Goal: Information Seeking & Learning: Check status

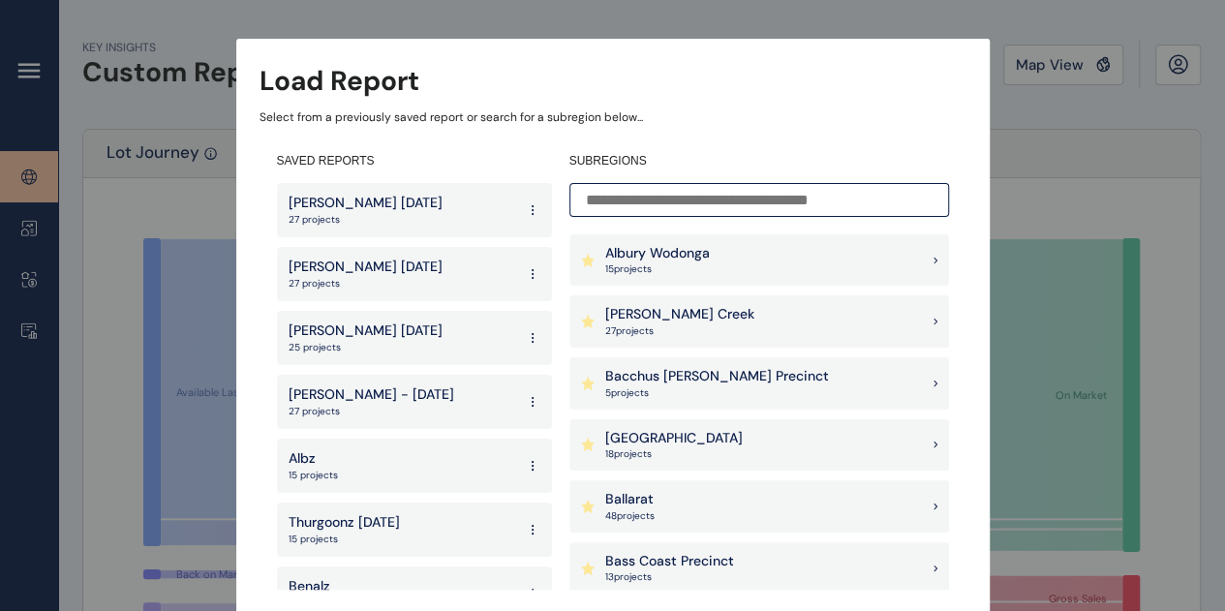
click at [773, 198] on input at bounding box center [759, 200] width 380 height 34
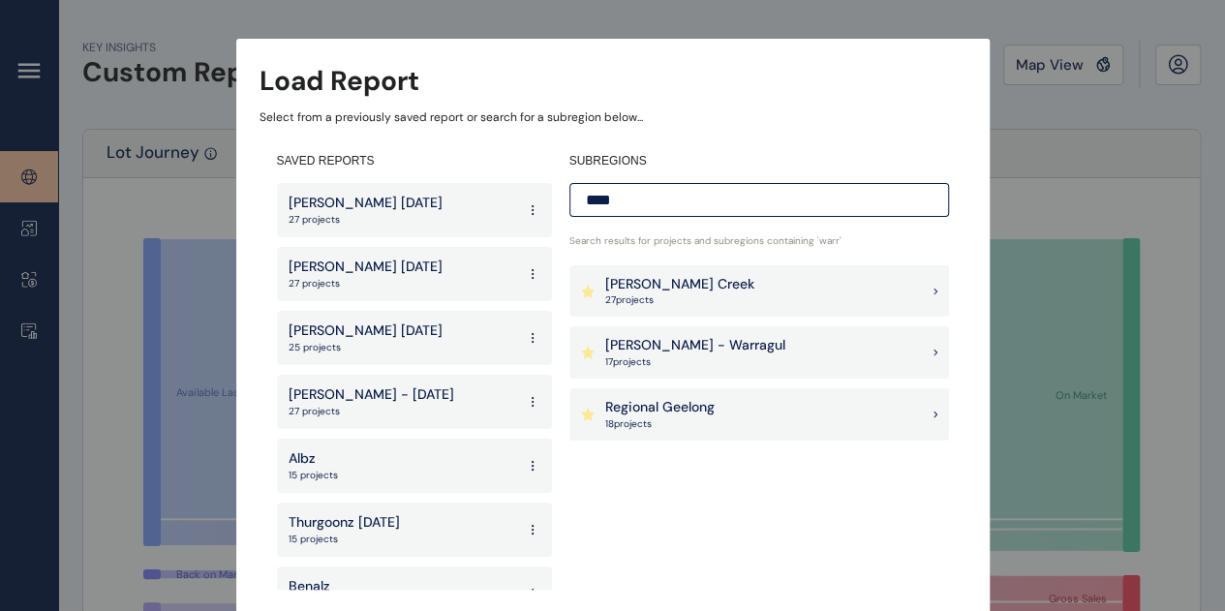
type input "****"
click at [753, 327] on div "[PERSON_NAME] - Warragul 17 project s" at bounding box center [759, 352] width 380 height 52
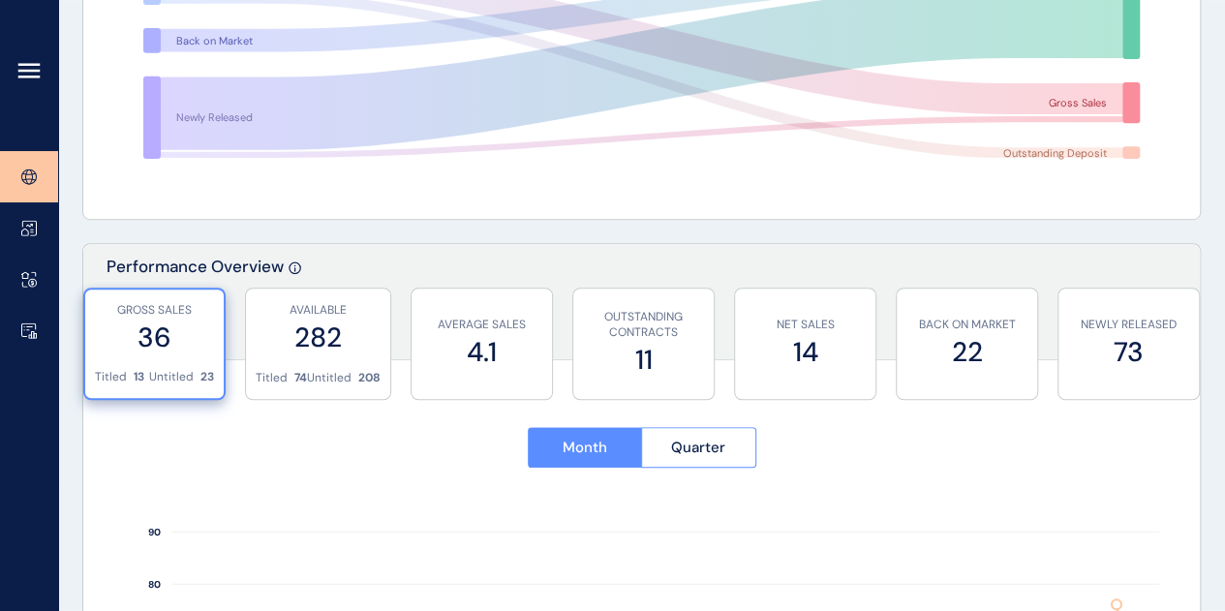
scroll to position [581, 0]
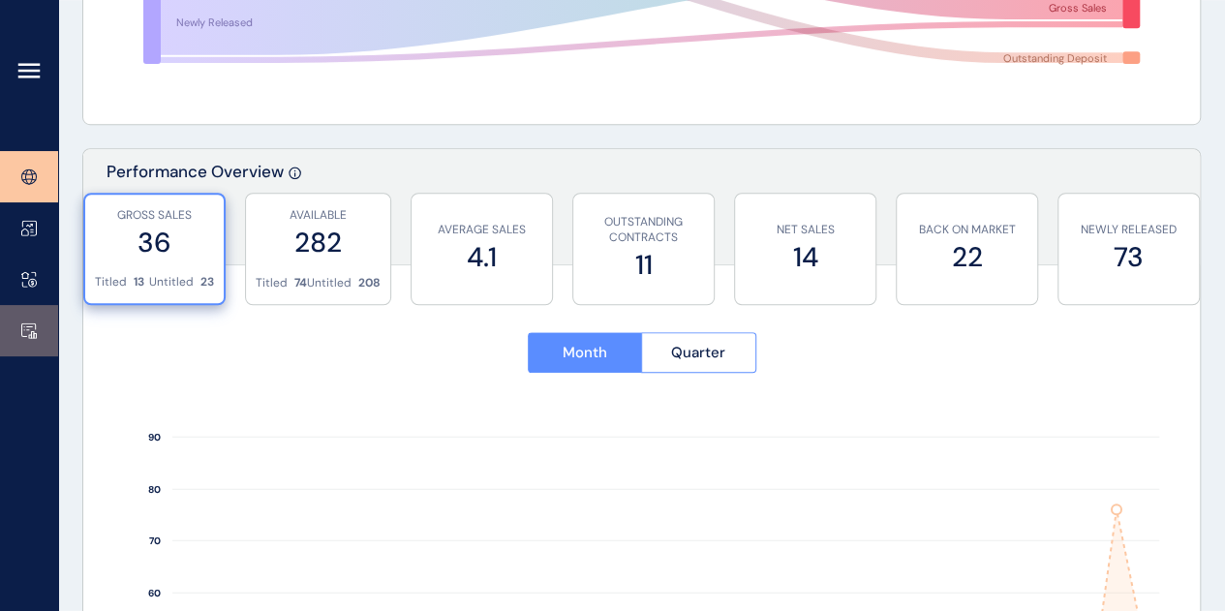
click at [43, 340] on link at bounding box center [29, 330] width 58 height 51
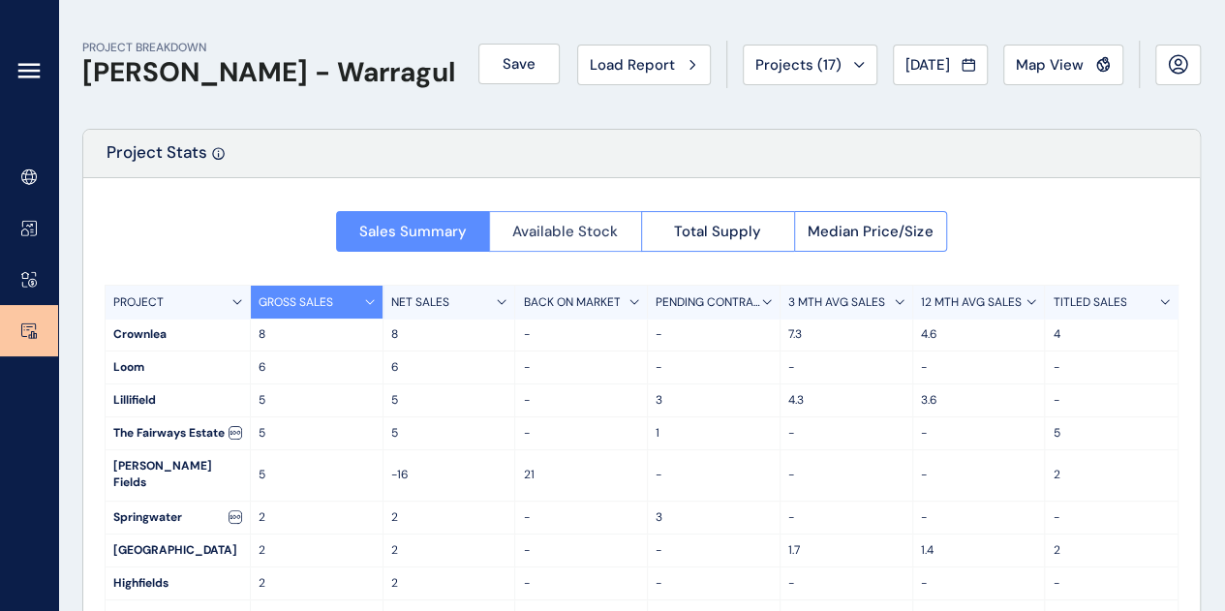
click at [563, 239] on span "Available Stock" at bounding box center [565, 231] width 106 height 19
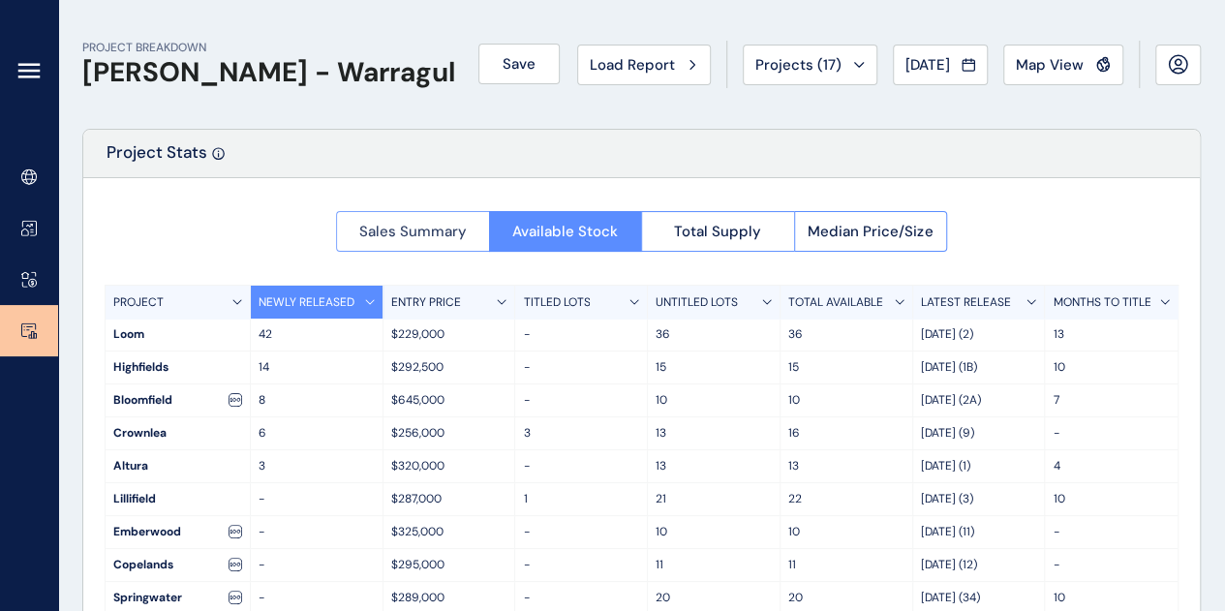
click at [380, 245] on button "Sales Summary" at bounding box center [412, 231] width 153 height 41
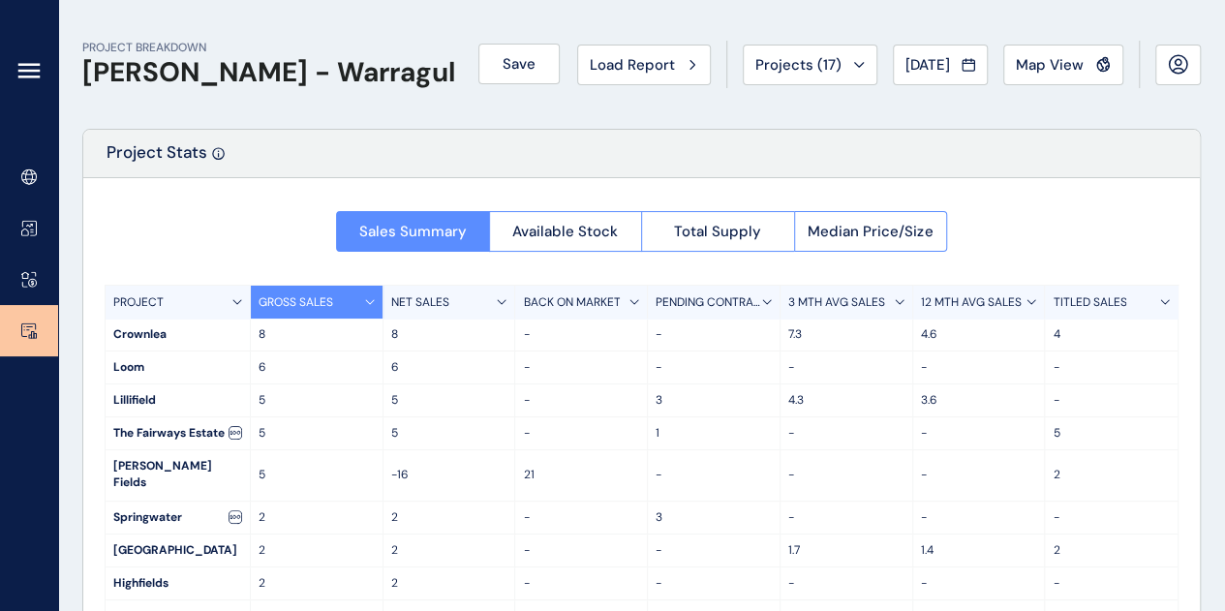
click at [1095, 291] on div "TITLED SALES" at bounding box center [1111, 302] width 133 height 33
